Goal: Task Accomplishment & Management: Manage account settings

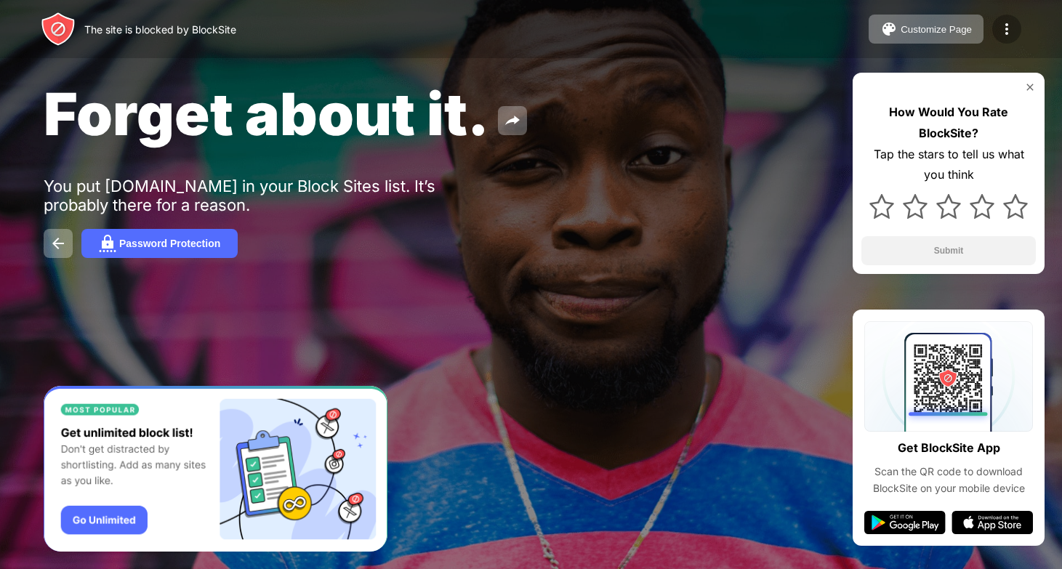
click at [1005, 27] on img at bounding box center [1006, 28] width 17 height 17
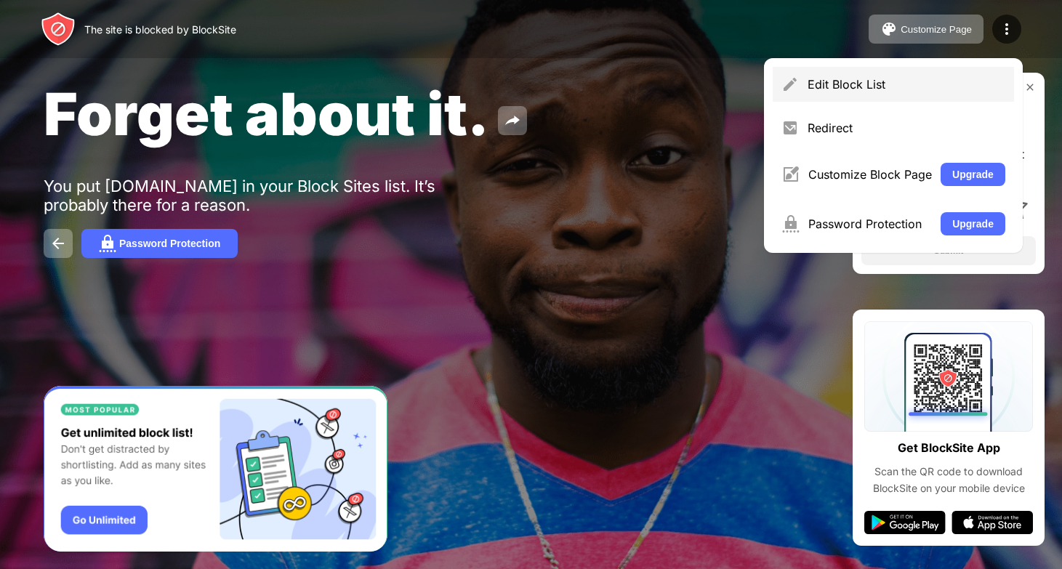
click at [844, 81] on div "Edit Block List" at bounding box center [907, 84] width 198 height 15
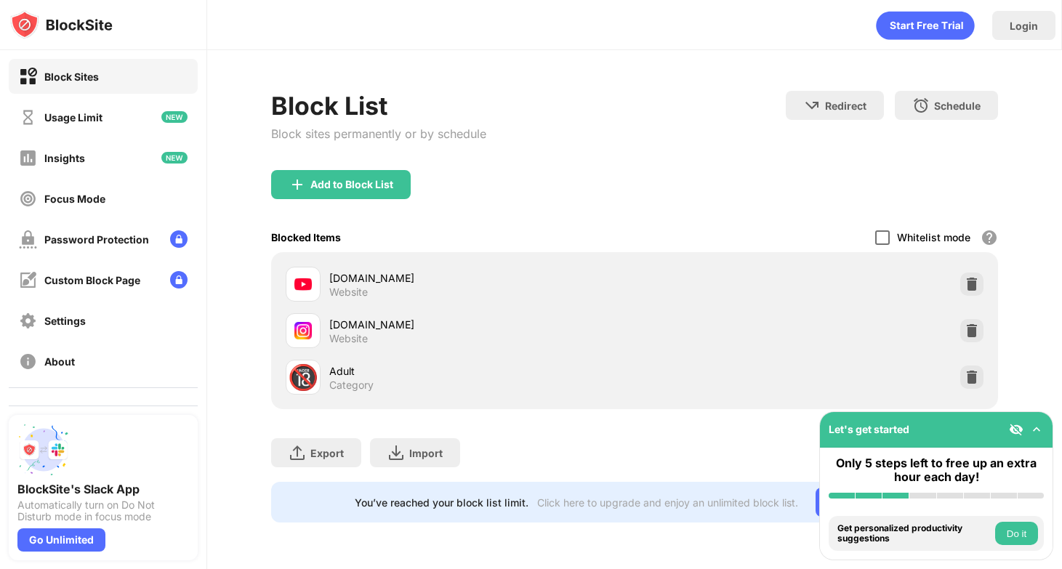
click at [881, 234] on div at bounding box center [883, 238] width 15 height 15
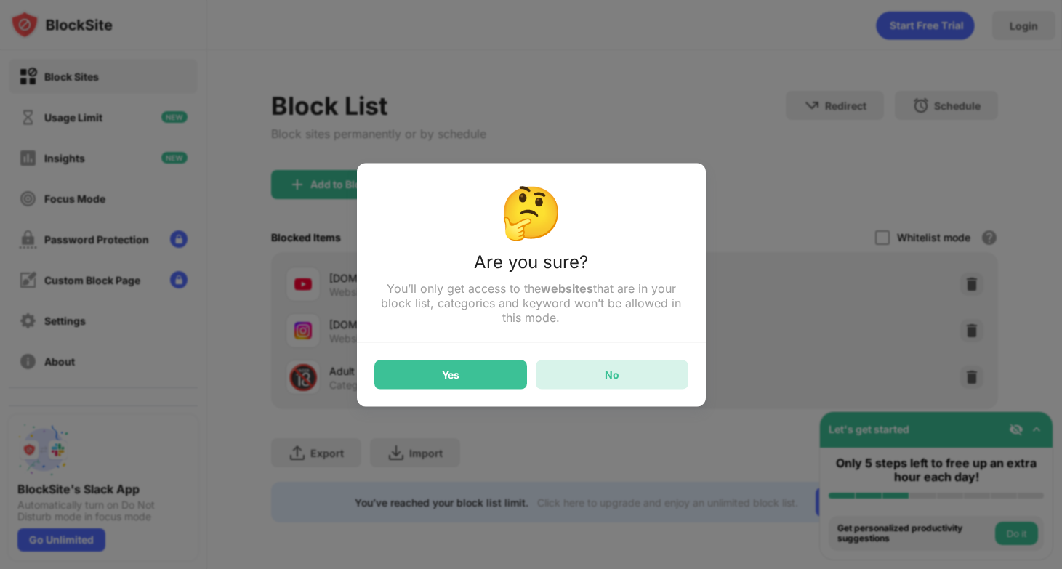
click at [632, 372] on div "No" at bounding box center [612, 374] width 153 height 29
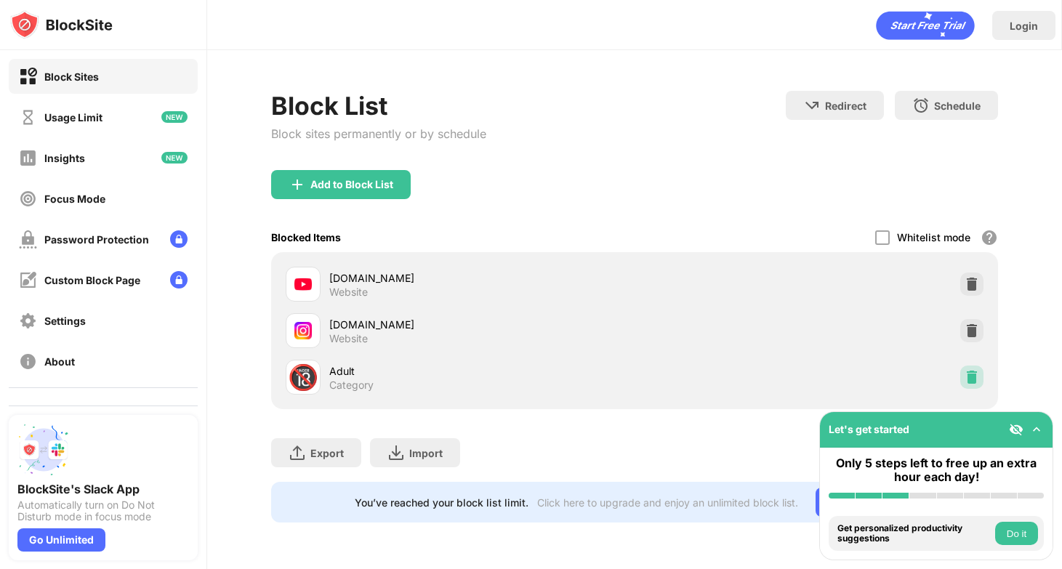
click at [969, 377] on img at bounding box center [972, 377] width 15 height 15
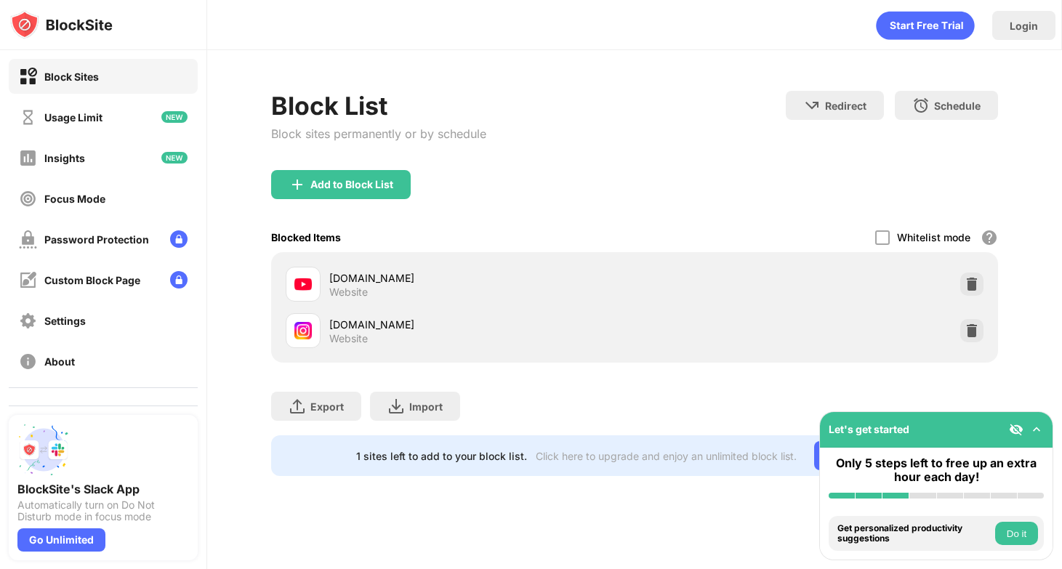
click at [1041, 431] on img at bounding box center [1037, 430] width 15 height 15
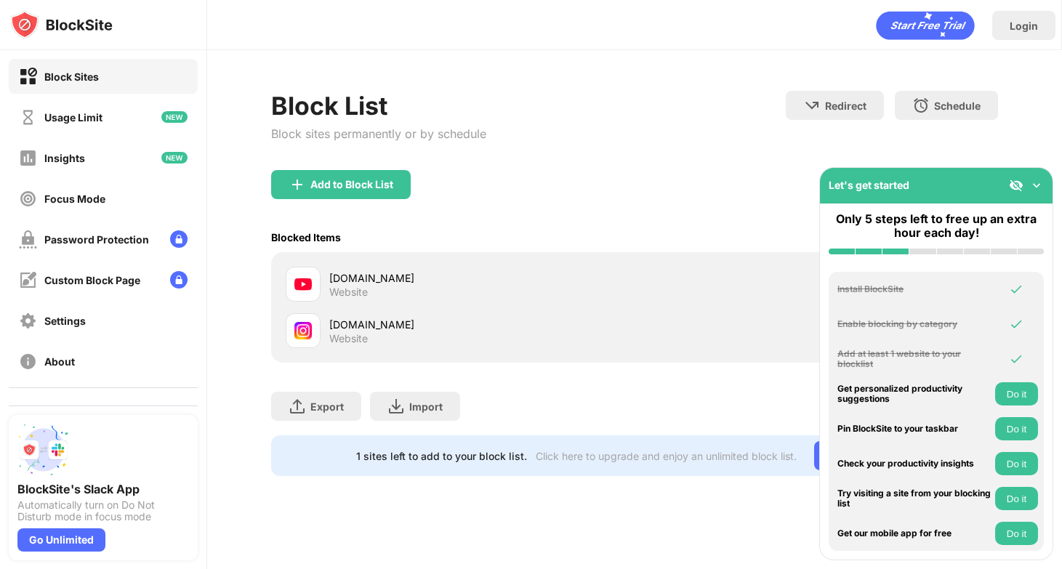
click at [379, 287] on div "youtube.com Website" at bounding box center [481, 285] width 305 height 28
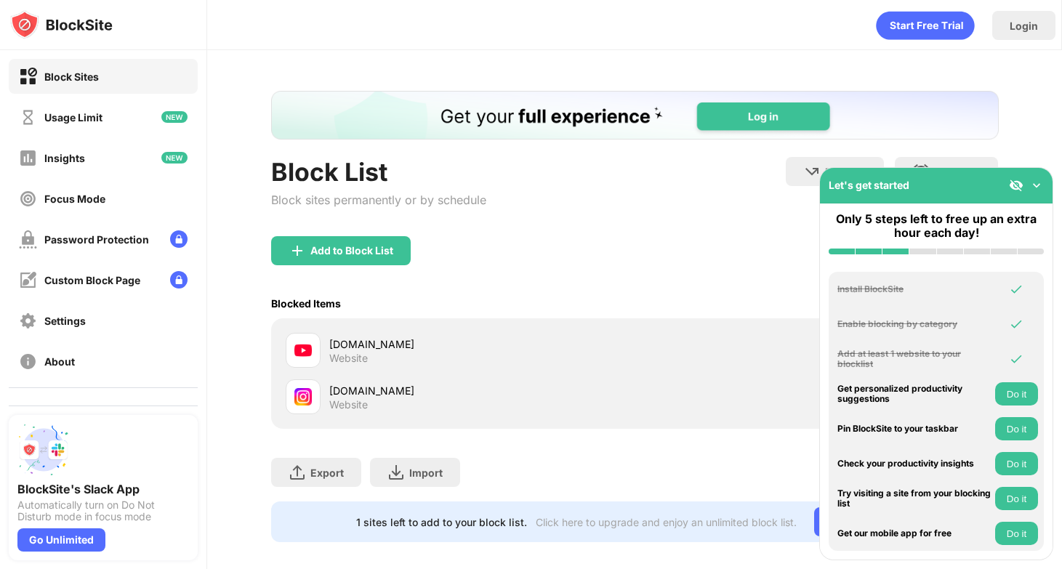
click at [924, 110] on html at bounding box center [635, 115] width 728 height 49
click at [1041, 188] on img at bounding box center [1037, 185] width 15 height 15
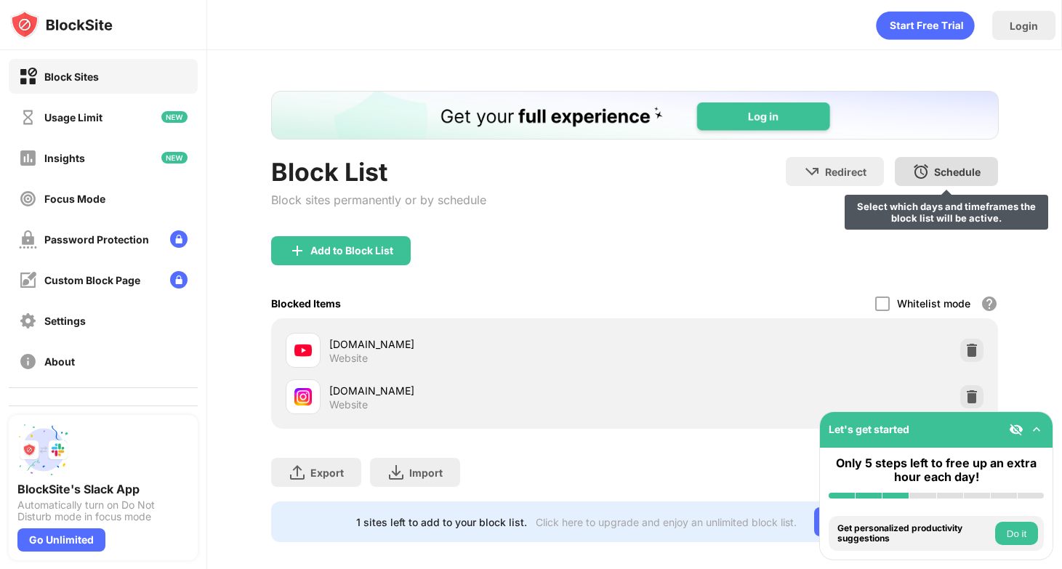
click at [969, 155] on div "Block List Block sites permanently or by schedule Redirect Choose a site to be …" at bounding box center [635, 317] width 728 height 452
click at [969, 170] on div "Schedule" at bounding box center [957, 172] width 47 height 12
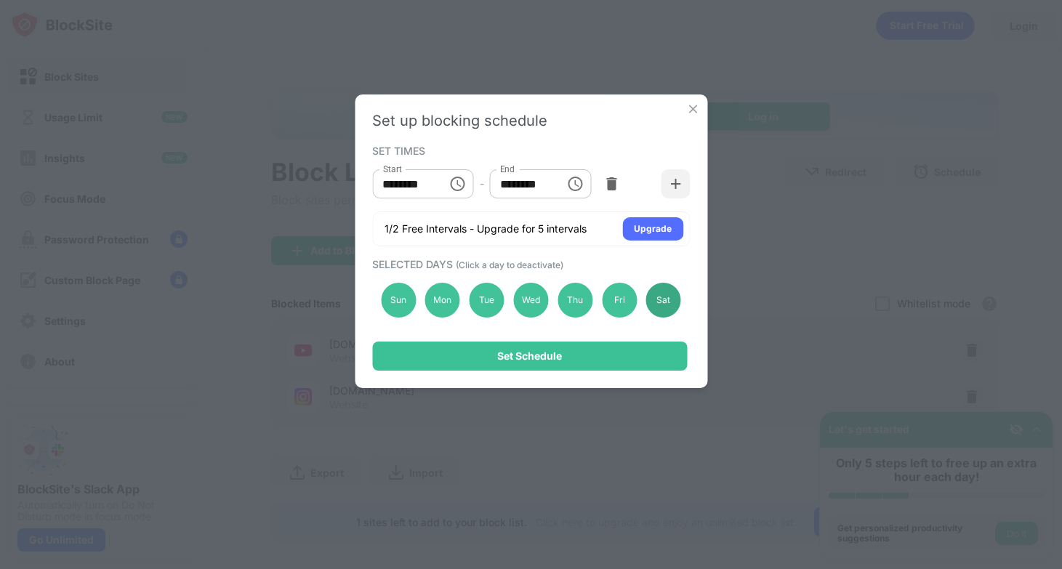
click at [665, 291] on div "Sat" at bounding box center [663, 300] width 35 height 35
click at [401, 284] on div "Sun" at bounding box center [398, 300] width 35 height 35
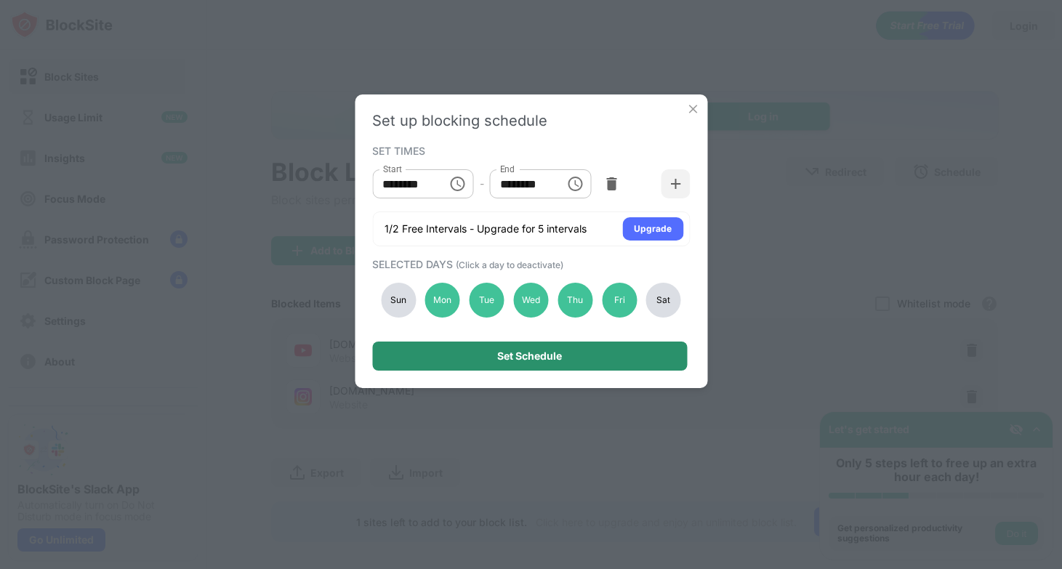
click at [484, 355] on div "Set Schedule" at bounding box center [529, 356] width 315 height 29
